Goal: Navigation & Orientation: Find specific page/section

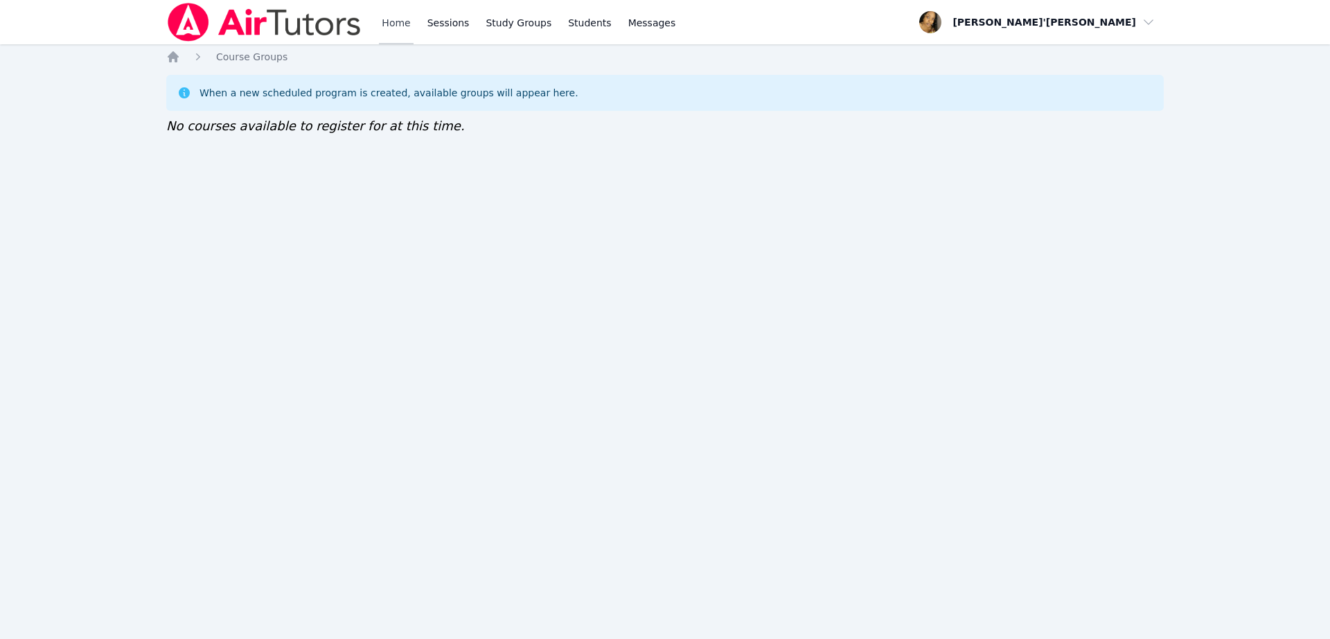
click at [393, 12] on link "Home" at bounding box center [396, 22] width 34 height 44
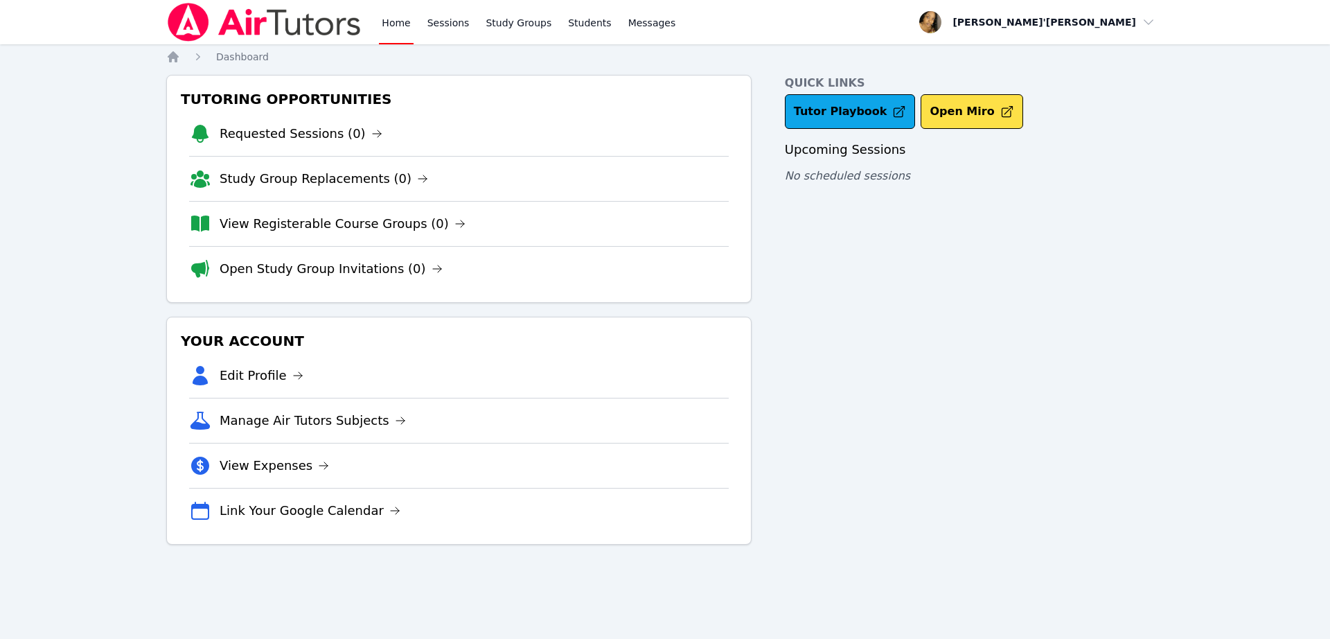
click at [393, 12] on link "Home" at bounding box center [396, 22] width 34 height 44
click at [391, 27] on link "Home" at bounding box center [396, 22] width 34 height 44
click at [401, 27] on link "Home" at bounding box center [396, 22] width 34 height 44
